Goal: Task Accomplishment & Management: Manage account settings

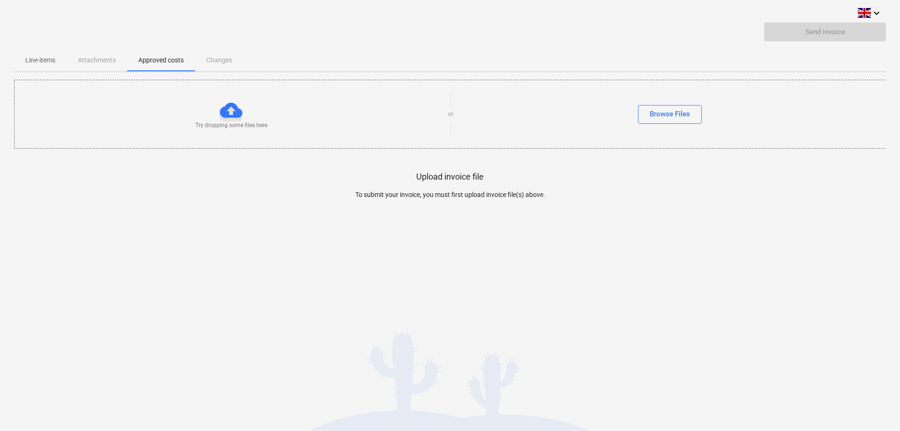
click at [32, 60] on p "Line-items" at bounding box center [40, 60] width 30 height 10
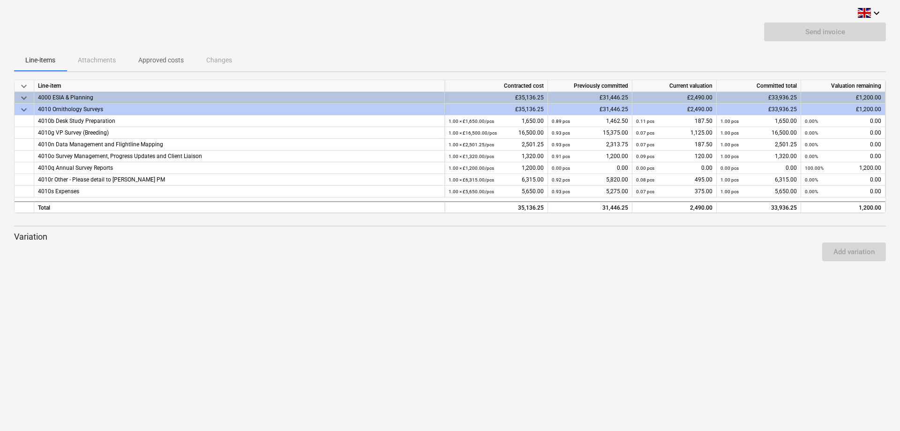
click at [731, 340] on div "keyboard_arrow_down Send invoice Line-items Attachments Approved costs Changes …" at bounding box center [450, 215] width 900 height 431
click at [166, 65] on span "Approved costs" at bounding box center [161, 60] width 68 height 15
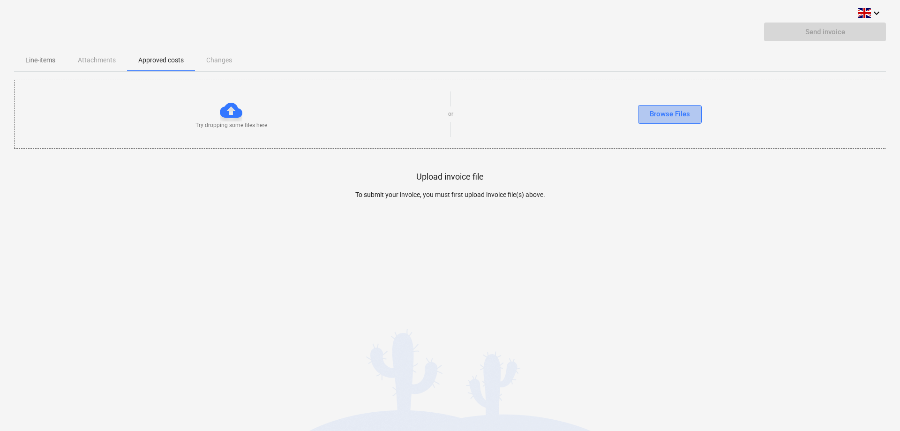
click at [678, 117] on div "Browse Files" at bounding box center [670, 114] width 40 height 12
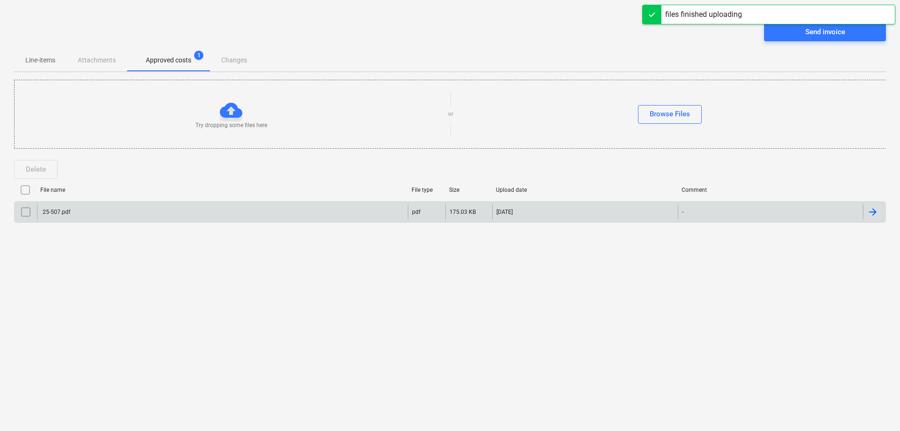
click at [55, 208] on div "25-507.pdf" at bounding box center [222, 211] width 371 height 15
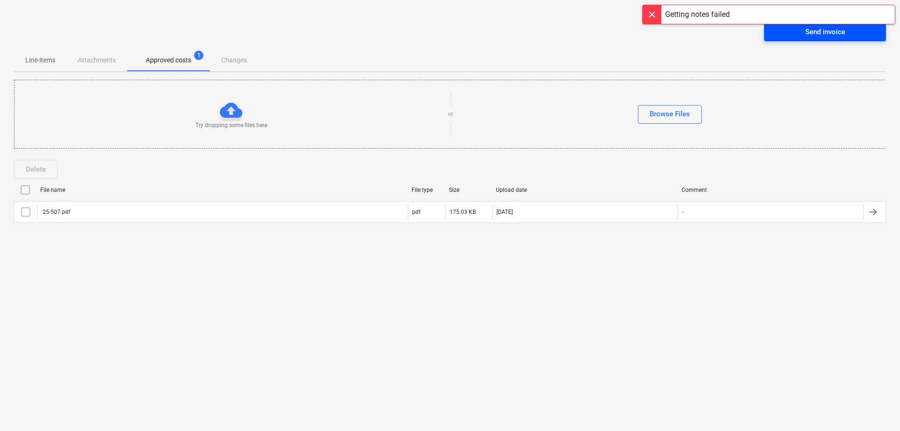
click at [801, 36] on span "Send invoice" at bounding box center [825, 32] width 99 height 12
